Goal: Task Accomplishment & Management: Use online tool/utility

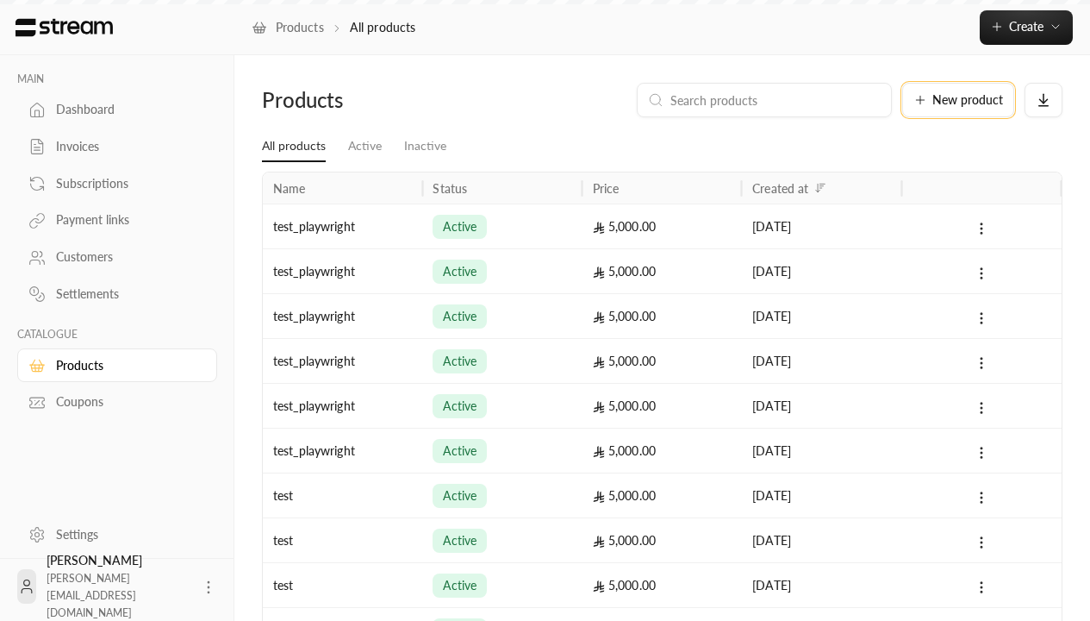
click at [958, 100] on span "New product" at bounding box center [968, 100] width 71 height 12
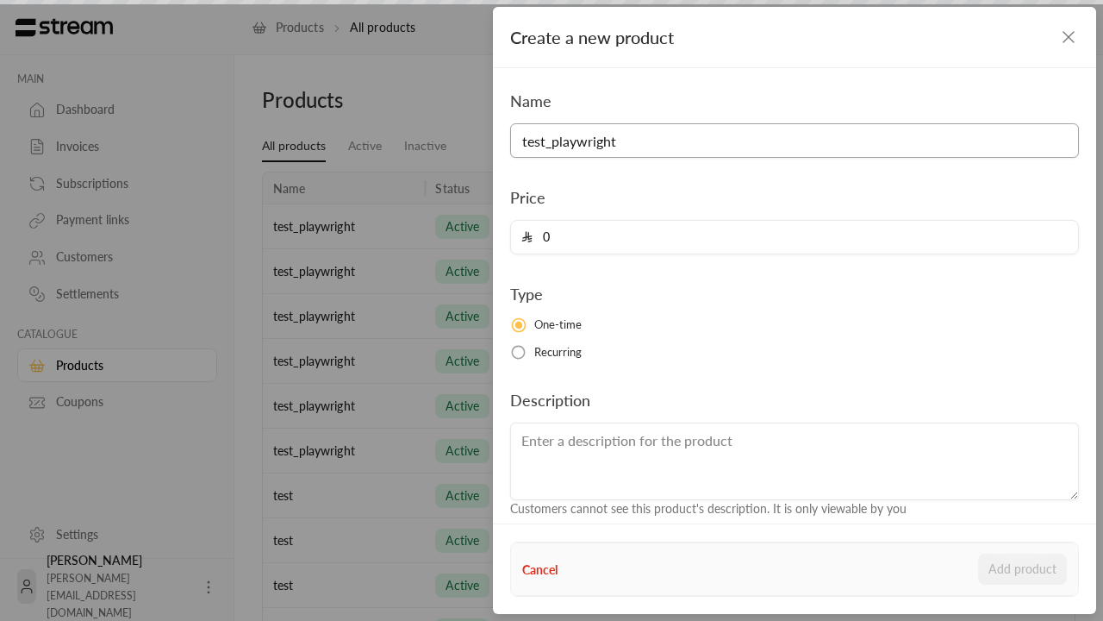
type input "test_playwright"
type input "5000"
click at [1023, 569] on button "Add product" at bounding box center [1022, 568] width 89 height 31
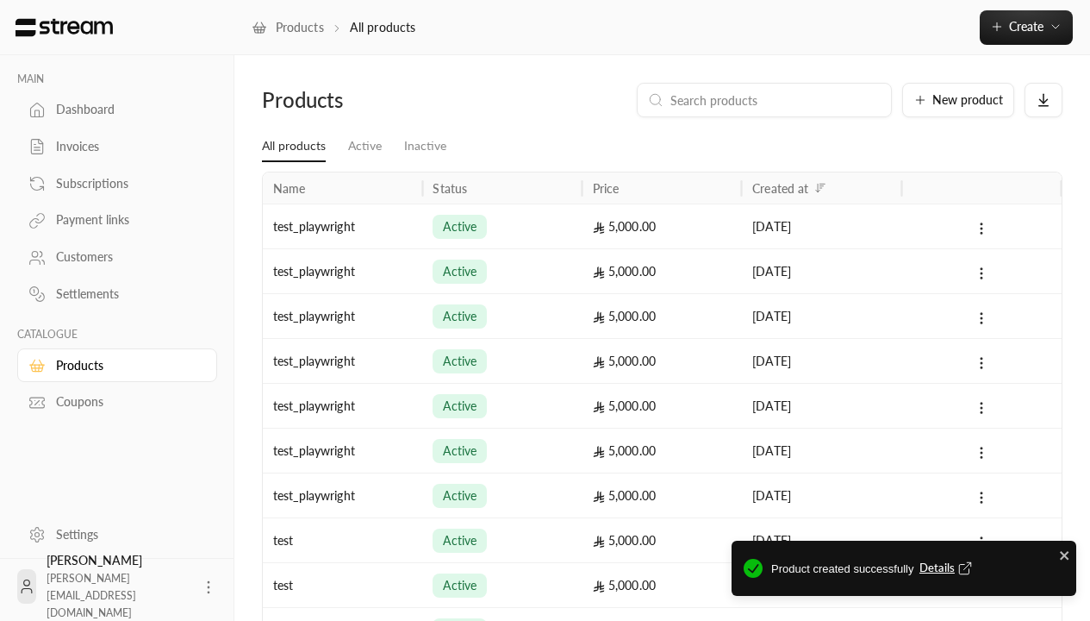
click at [947, 568] on span "Details" at bounding box center [948, 567] width 57 height 17
